Goal: Check status: Check status

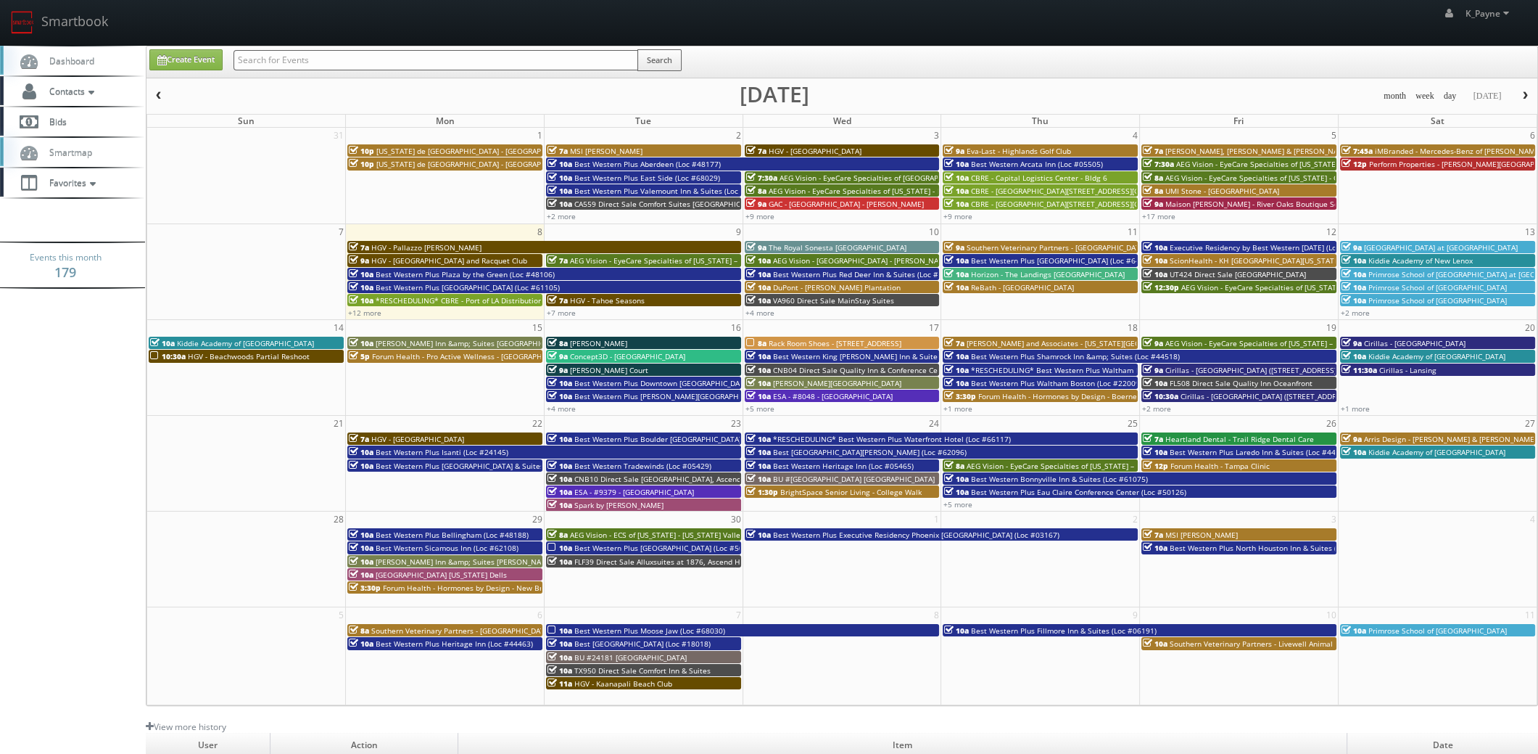
click at [379, 46] on div "Create Event Search" at bounding box center [842, 61] width 1391 height 31
click at [311, 54] on input "text" at bounding box center [436, 60] width 405 height 20
click at [267, 57] on input "text" at bounding box center [436, 60] width 405 height 20
type input "element"
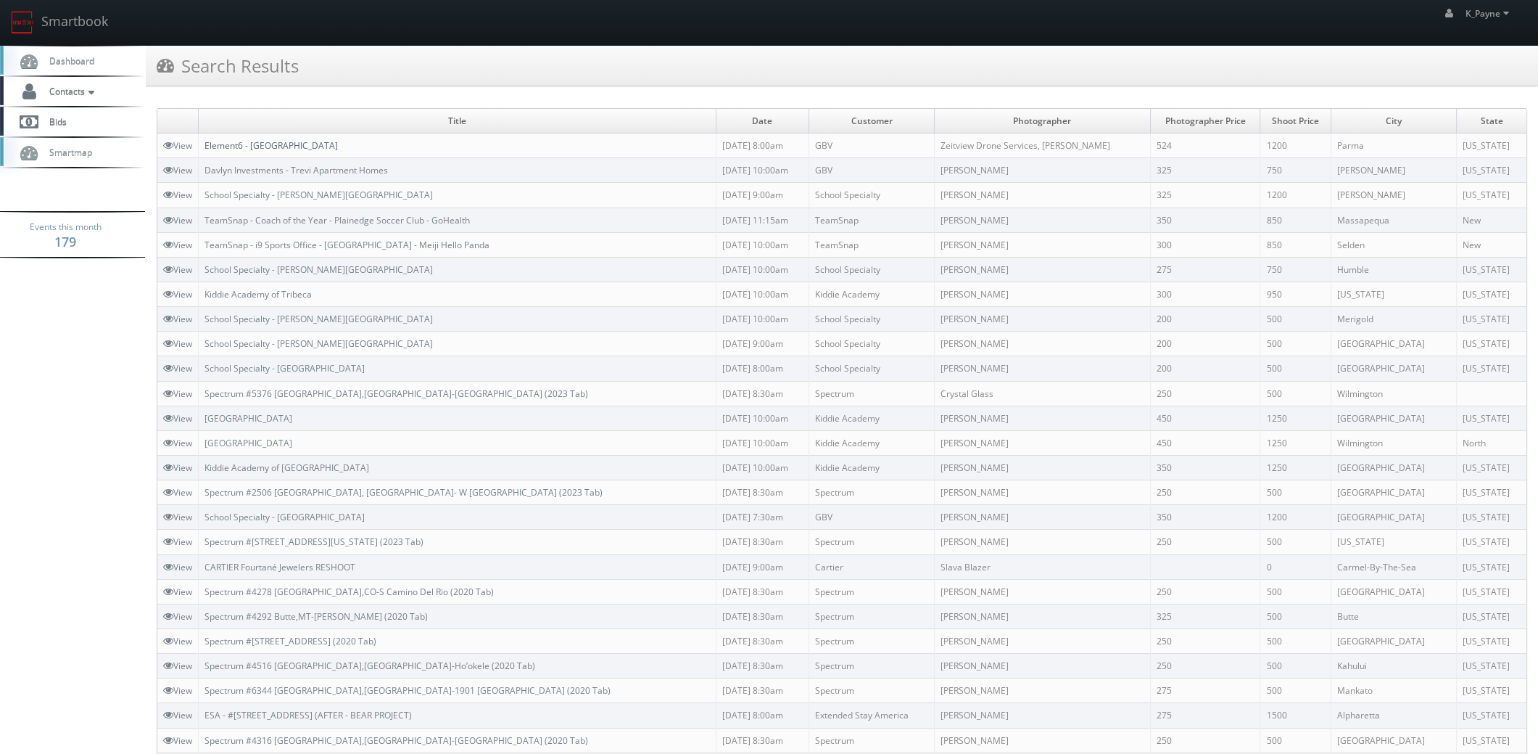
click at [256, 139] on link "Element6 - [GEOGRAPHIC_DATA]" at bounding box center [271, 145] width 133 height 12
